Goal: Transaction & Acquisition: Purchase product/service

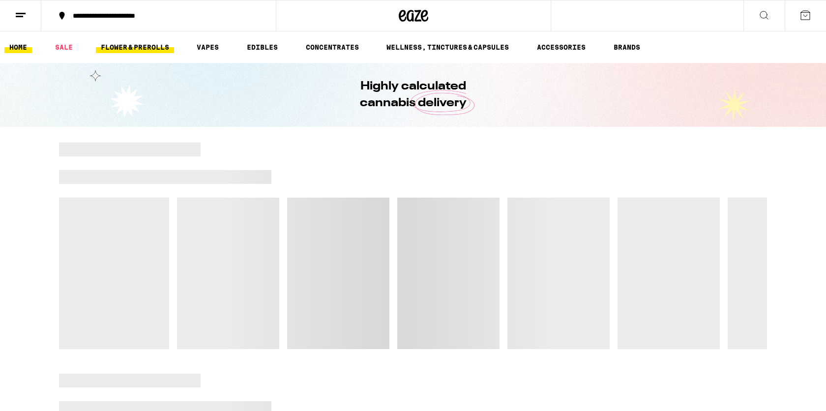
click at [117, 50] on link "FLOWER & PREROLLS" at bounding box center [135, 47] width 78 height 12
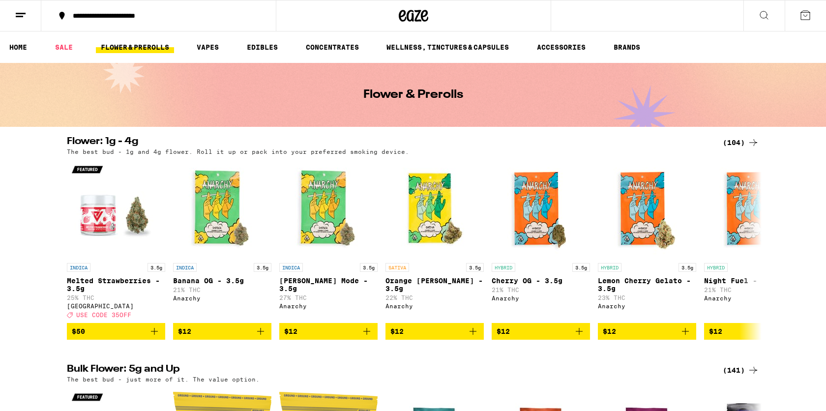
click at [728, 140] on div "(104)" at bounding box center [741, 143] width 36 height 12
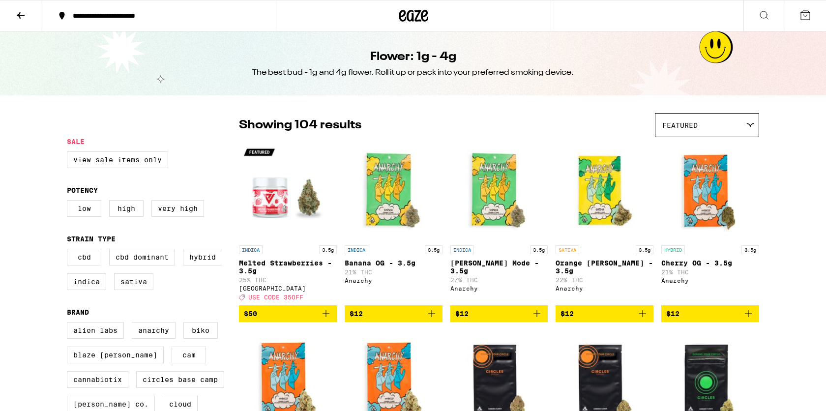
click at [696, 132] on div "Featured" at bounding box center [706, 125] width 103 height 23
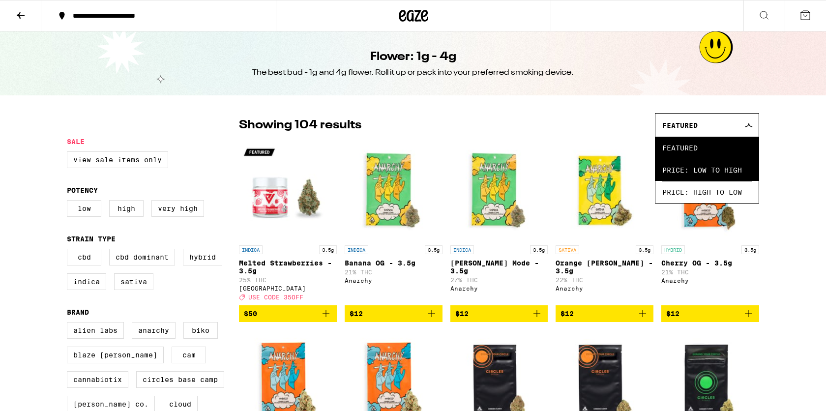
click at [691, 176] on span "Price: Low to High" at bounding box center [706, 170] width 89 height 22
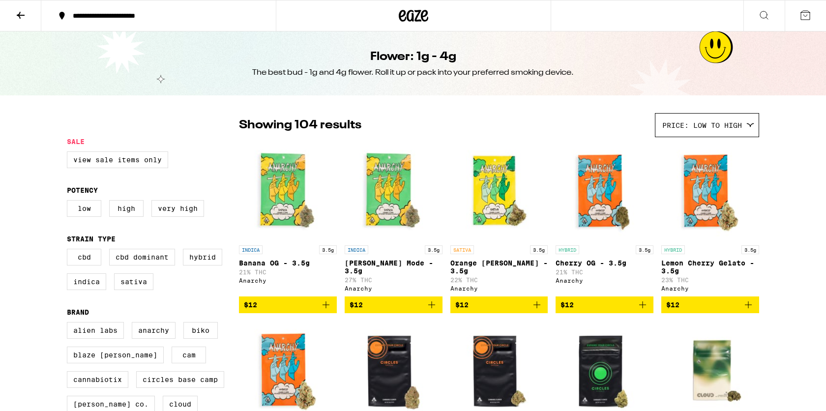
click at [681, 123] on span "Price: Low to High" at bounding box center [702, 125] width 80 height 8
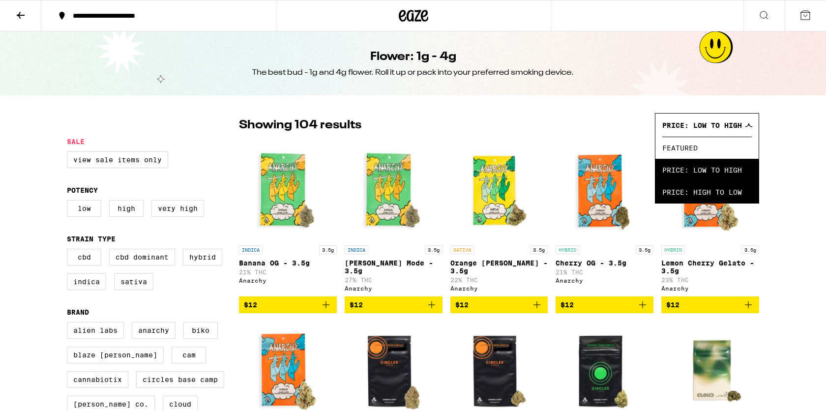
click at [686, 192] on span "Price: High to Low" at bounding box center [706, 192] width 89 height 22
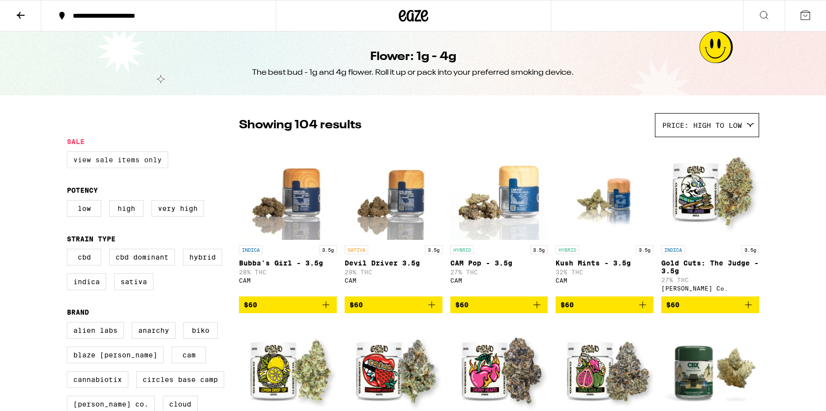
click at [79, 168] on label "View Sale Items Only" at bounding box center [117, 159] width 101 height 17
click at [69, 153] on input "View Sale Items Only" at bounding box center [69, 153] width 0 height 0
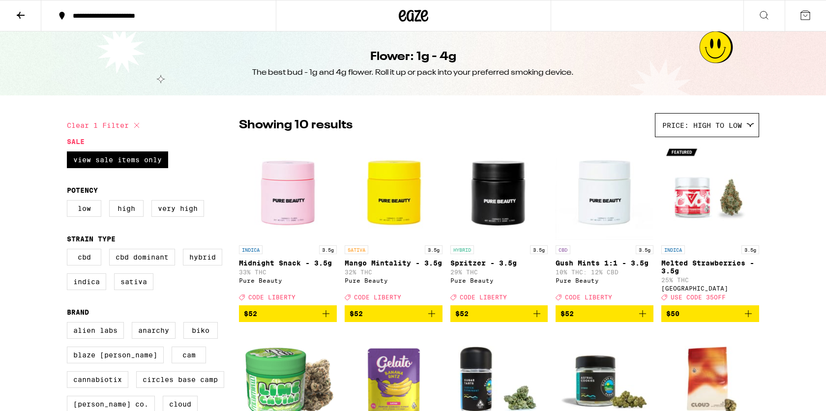
scroll to position [38, 0]
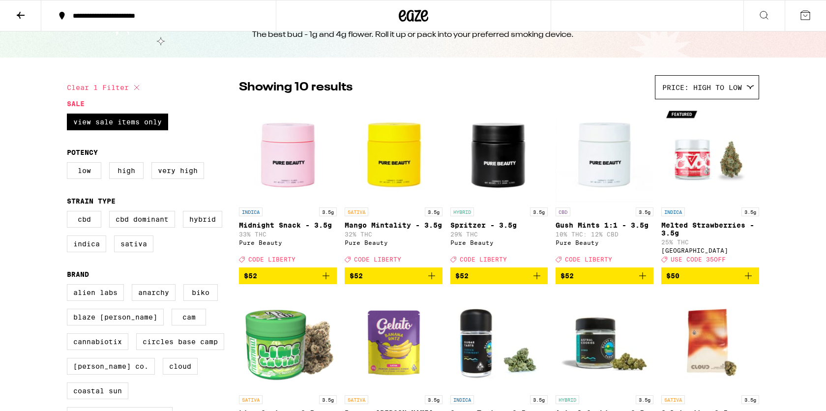
click at [283, 254] on div "INDICA 3.5g Midnight Snack - 3.5g 33% THC Pure Beauty Deal Created with Sketch.…" at bounding box center [288, 234] width 98 height 55
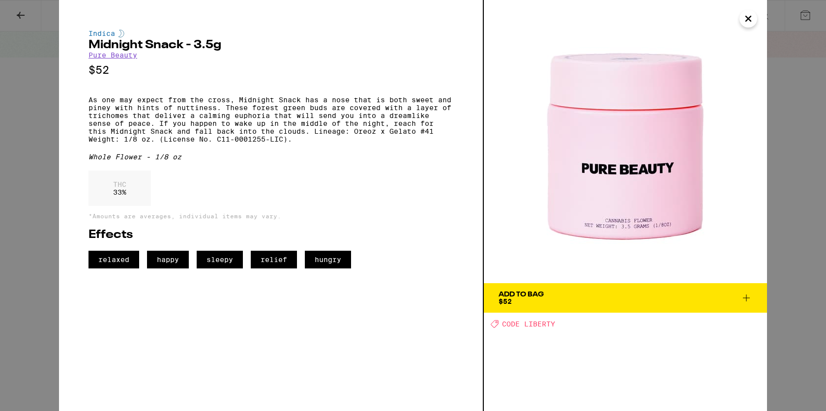
click at [749, 22] on icon "Close" at bounding box center [748, 18] width 12 height 15
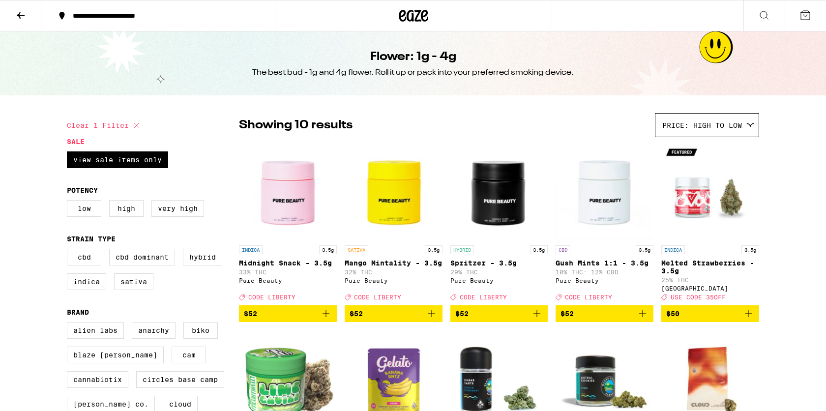
click at [693, 118] on div "Price: High to Low" at bounding box center [706, 125] width 103 height 23
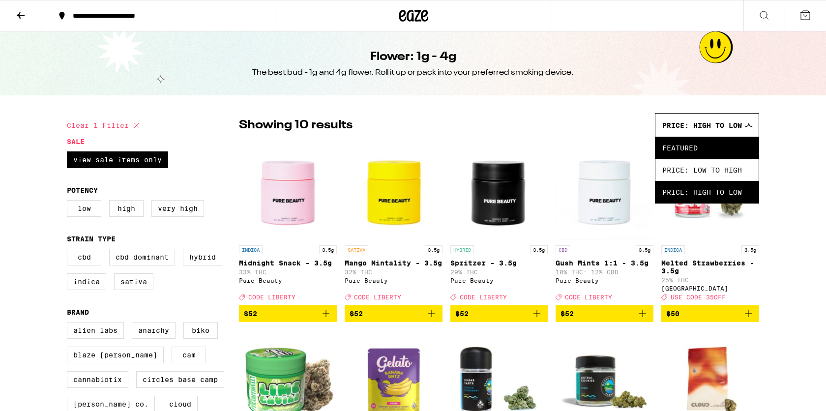
click at [688, 157] on span "Featured" at bounding box center [706, 148] width 89 height 22
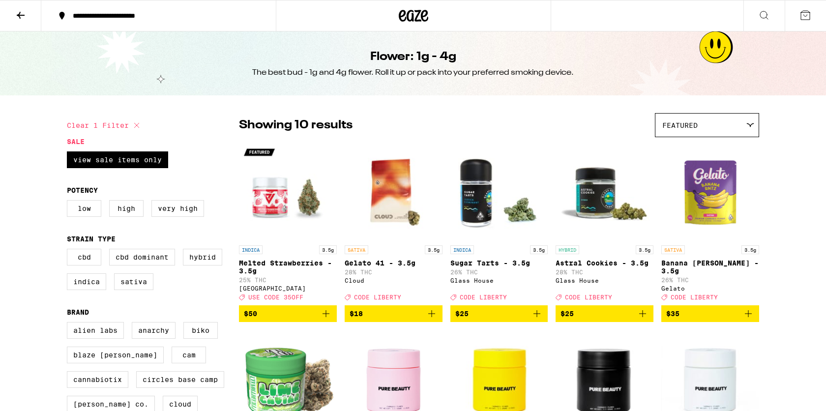
click at [687, 127] on span "Featured" at bounding box center [679, 125] width 35 height 8
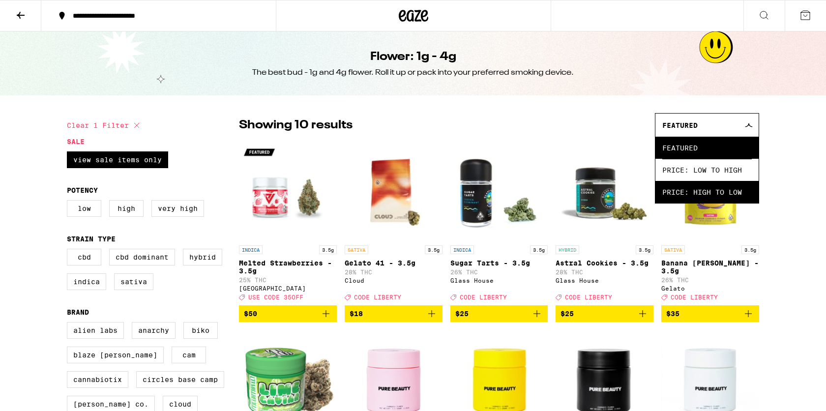
click at [683, 199] on span "Price: High to Low" at bounding box center [706, 192] width 89 height 22
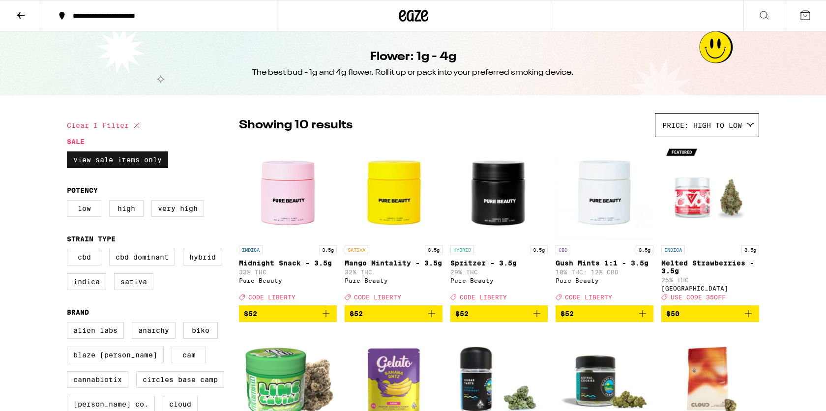
click at [107, 168] on label "View Sale Items Only" at bounding box center [117, 159] width 101 height 17
click at [69, 153] on input "View Sale Items Only" at bounding box center [69, 153] width 0 height 0
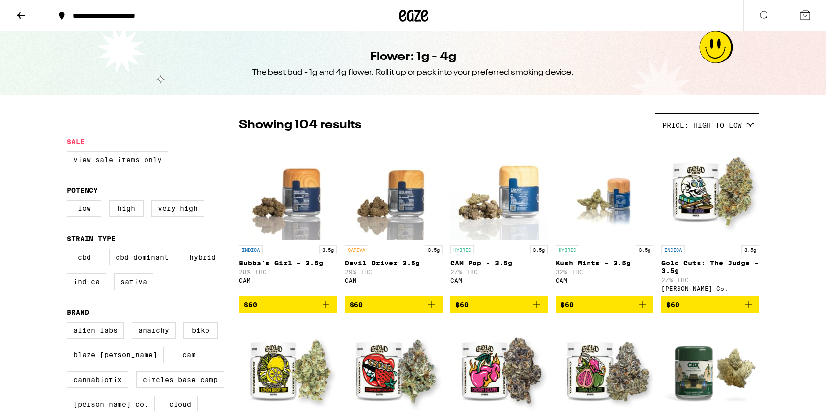
click at [108, 163] on label "View Sale Items Only" at bounding box center [117, 159] width 101 height 17
click at [69, 153] on input "View Sale Items Only" at bounding box center [69, 153] width 0 height 0
checkbox input "true"
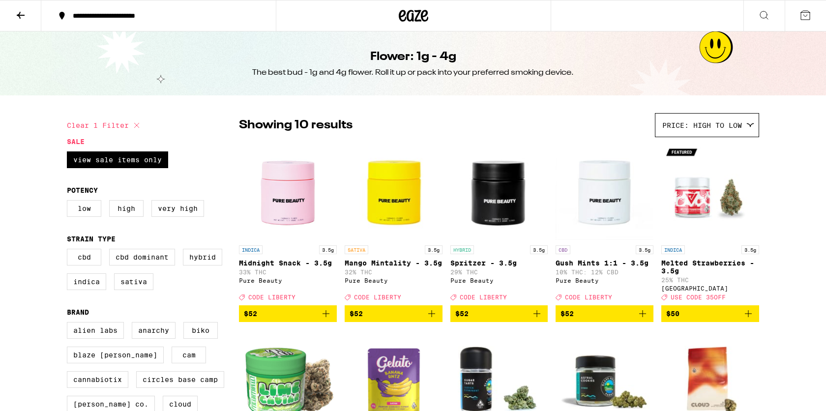
click at [18, 17] on icon at bounding box center [21, 15] width 12 height 12
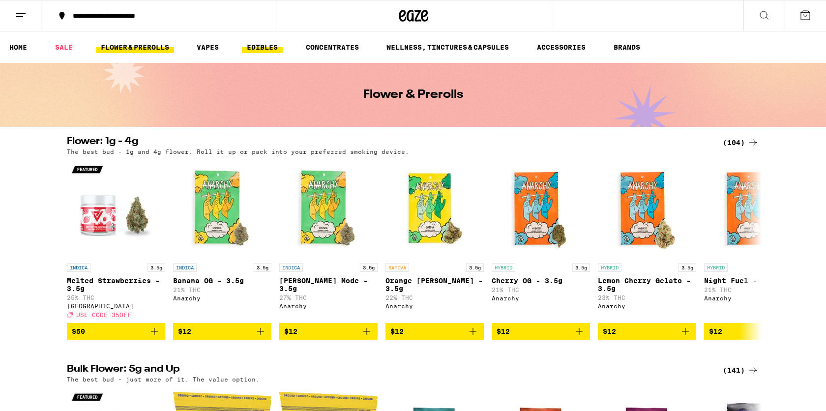
click at [250, 43] on link "EDIBLES" at bounding box center [262, 47] width 41 height 12
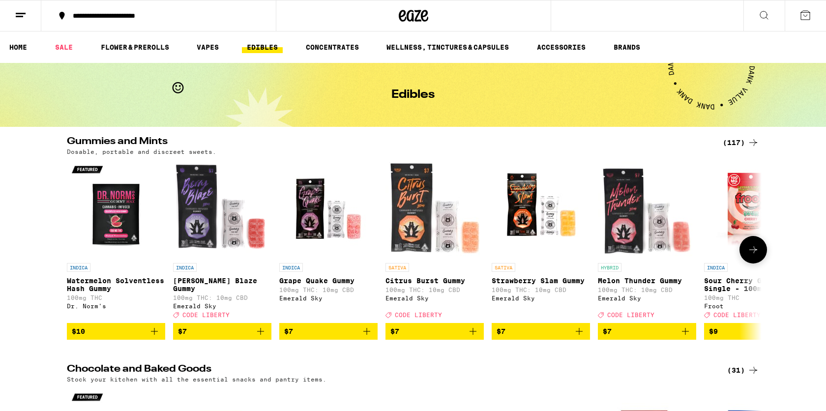
scroll to position [17, 0]
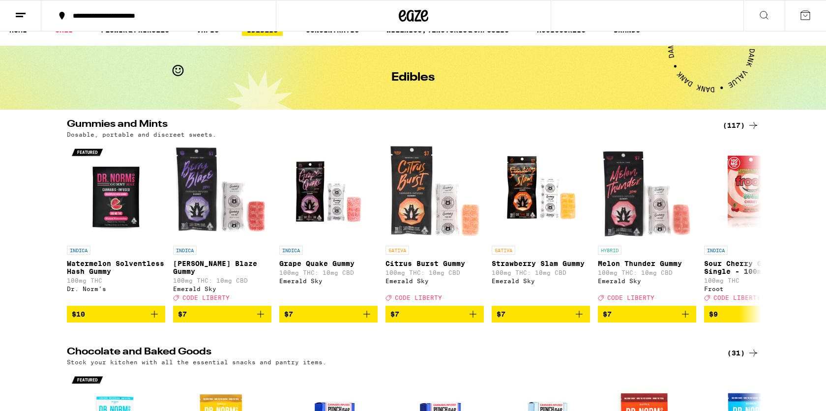
click at [727, 126] on div "(117)" at bounding box center [741, 125] width 36 height 12
